Goal: Transaction & Acquisition: Purchase product/service

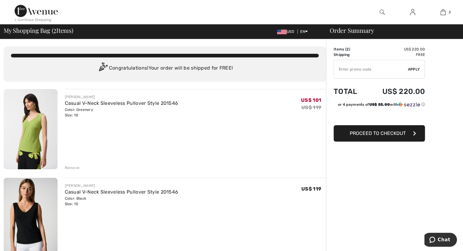
type input "EXTRA15"
type input "NEW15"
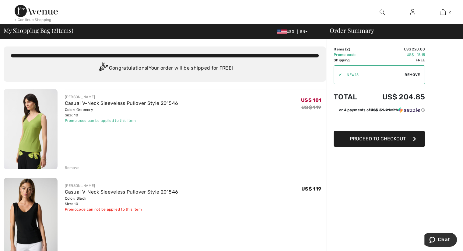
click at [391, 138] on span "Proceed to Checkout" at bounding box center [378, 139] width 56 height 6
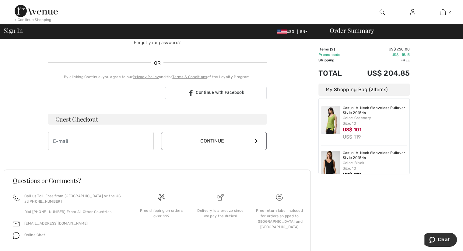
scroll to position [117, 0]
click at [97, 145] on input "email" at bounding box center [101, 141] width 106 height 18
type input "[PERSON_NAME][EMAIL_ADDRESS][DOMAIN_NAME]"
click at [202, 141] on button "Continue" at bounding box center [214, 141] width 106 height 18
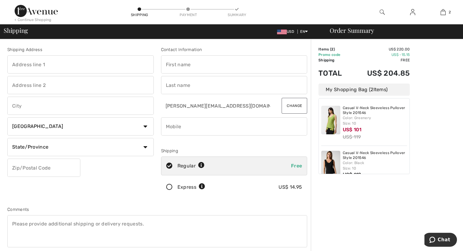
click at [91, 67] on input "text" at bounding box center [80, 64] width 146 height 18
type input "2 Battery Wharf"
type input "2404"
type input "Boston"
select select "US"
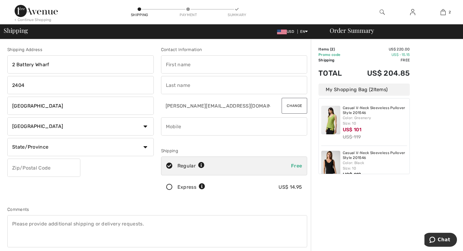
select select "MA"
type input "02109"
type input "Jodi"
type input "Hill"
type input "6175436035"
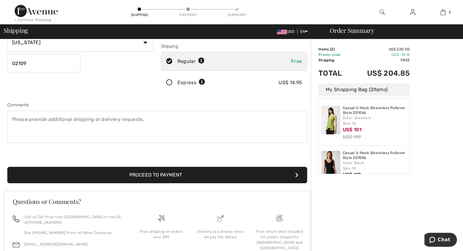
scroll to position [144, 0]
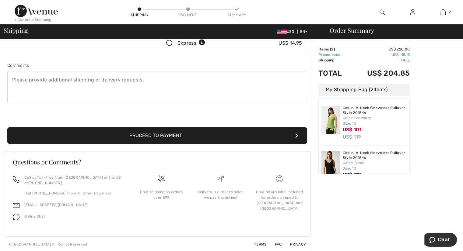
click at [297, 138] on button "Proceed to Payment" at bounding box center [157, 135] width 300 height 16
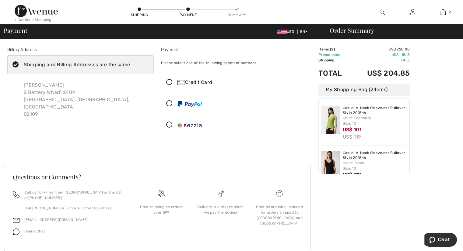
click at [174, 84] on icon at bounding box center [169, 82] width 16 height 6
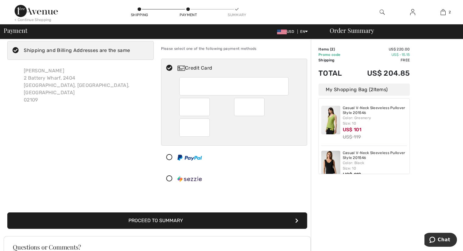
scroll to position [25, 0]
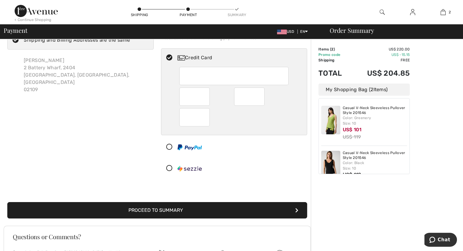
click at [186, 212] on button "Proceed to Summary" at bounding box center [157, 210] width 300 height 16
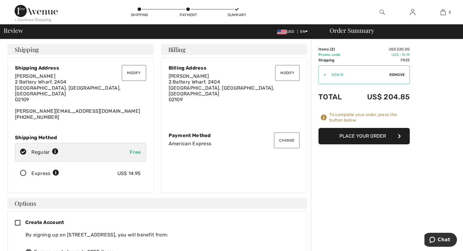
click at [353, 139] on button "Place Your Order" at bounding box center [363, 136] width 91 height 16
